Goal: Find contact information: Find contact information

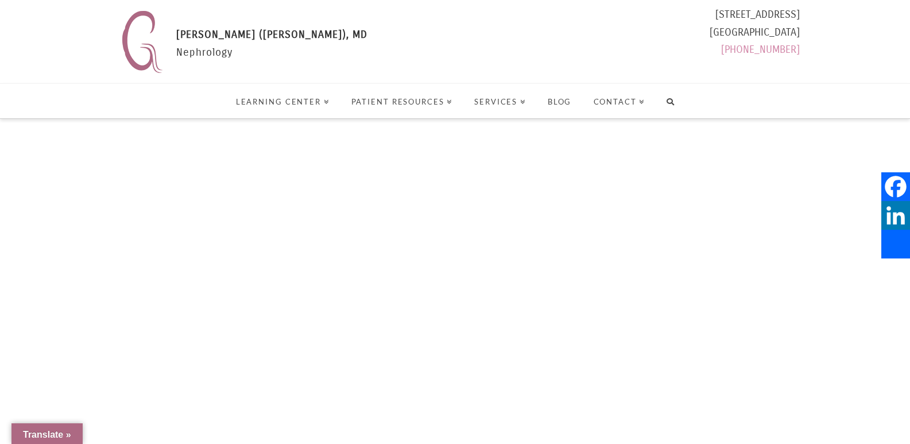
select select "Language Translate Widget"
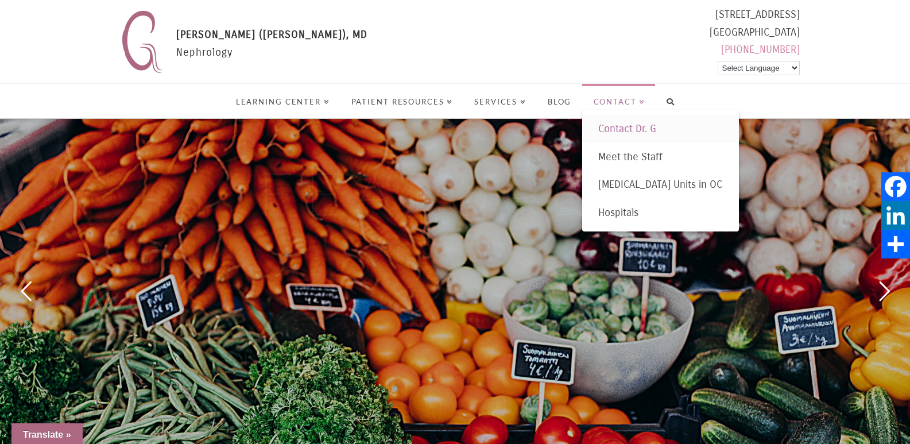
click at [620, 129] on span "Contact Dr. G" at bounding box center [627, 128] width 58 height 13
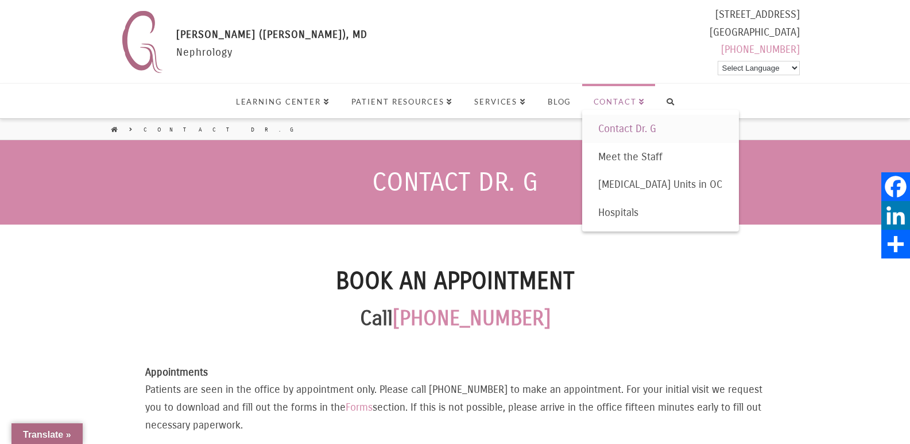
click at [642, 129] on span "Contact Dr. G" at bounding box center [627, 128] width 58 height 13
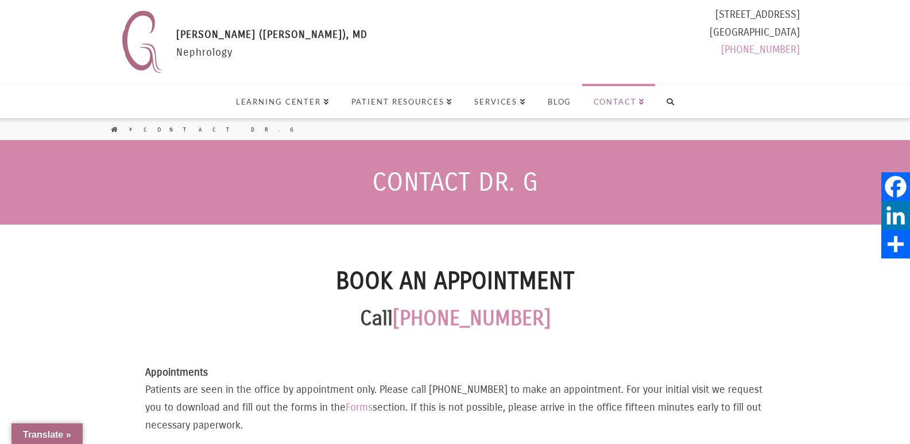
select select "Language Translate Widget"
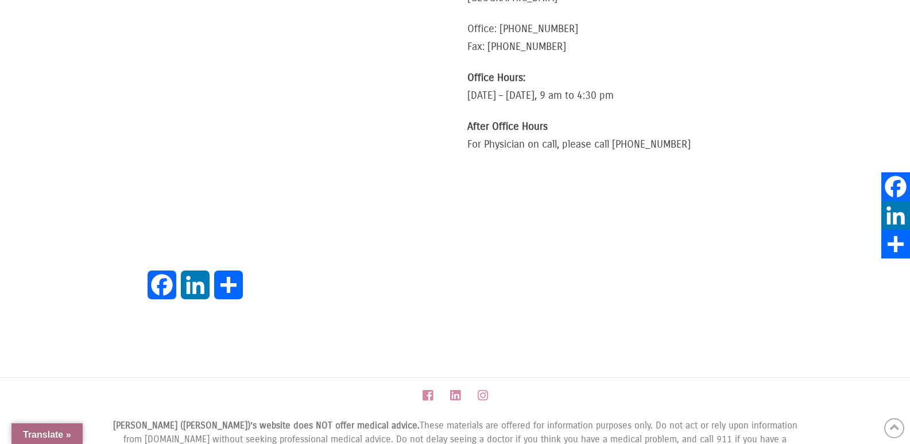
scroll to position [677, 0]
